Goal: Contribute content

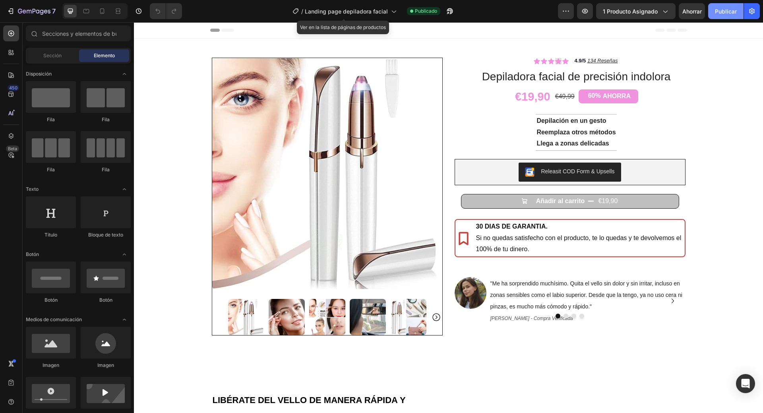
click at [726, 9] on font "Publicar" at bounding box center [726, 11] width 22 height 7
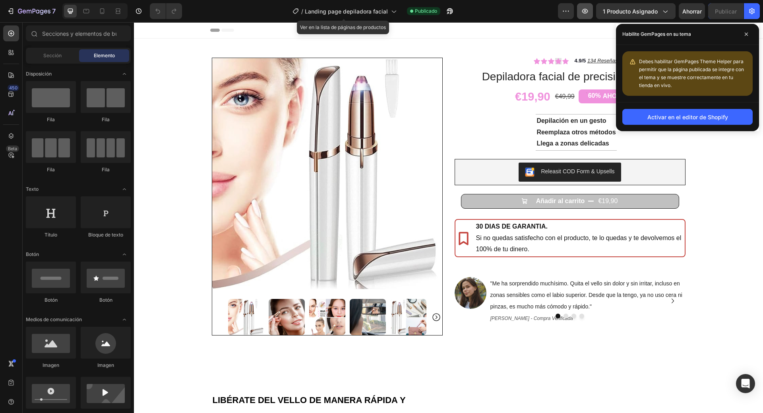
click at [587, 8] on icon "button" at bounding box center [585, 11] width 8 height 8
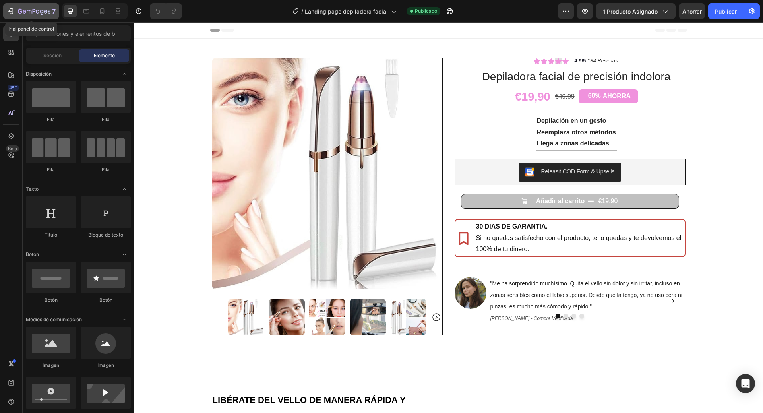
drag, startPoint x: 8, startPoint y: 12, endPoint x: 39, endPoint y: 219, distance: 209.4
click at [8, 12] on icon "button" at bounding box center [11, 11] width 8 height 8
